Goal: Information Seeking & Learning: Learn about a topic

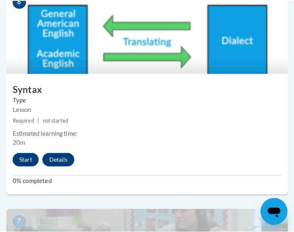
scroll to position [1372, 0]
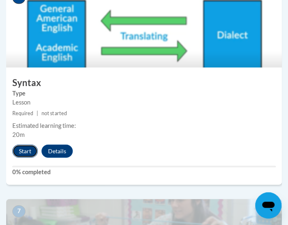
click at [23, 154] on button "Start" at bounding box center [24, 151] width 25 height 13
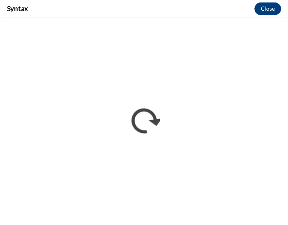
scroll to position [0, 0]
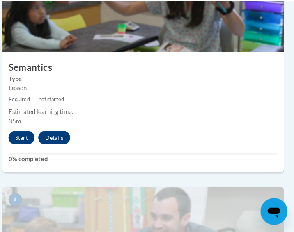
scroll to position [1603, 4]
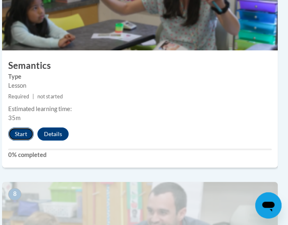
click at [22, 133] on button "Start" at bounding box center [20, 134] width 25 height 13
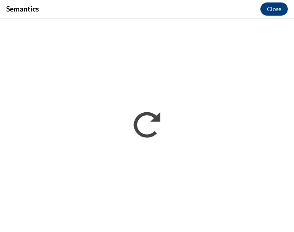
scroll to position [0, 0]
